Goal: Information Seeking & Learning: Learn about a topic

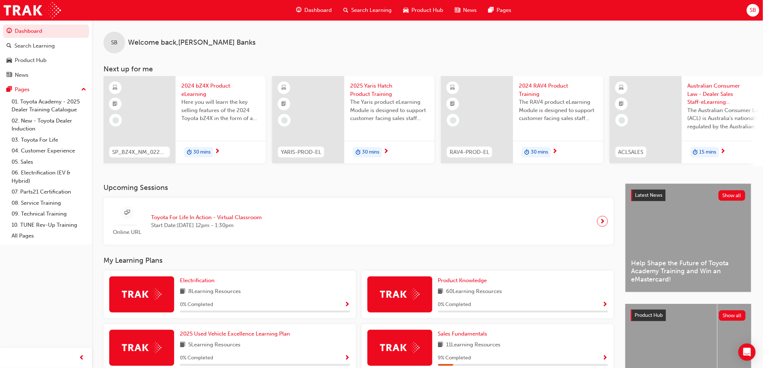
click at [367, 14] on div "Search Learning" at bounding box center [368, 10] width 60 height 15
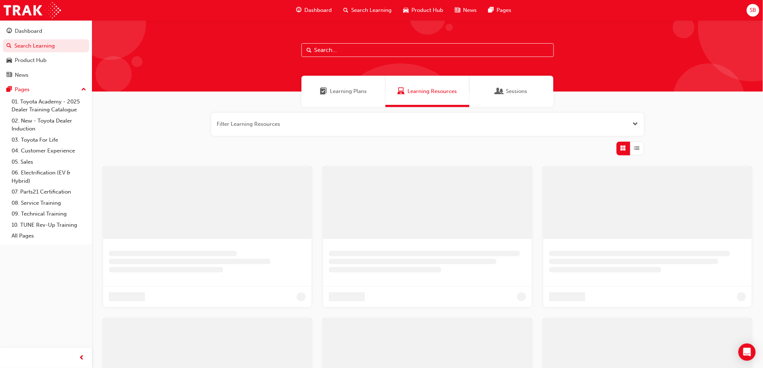
click at [354, 55] on input "text" at bounding box center [427, 50] width 252 height 14
type input "toyota sales policies"
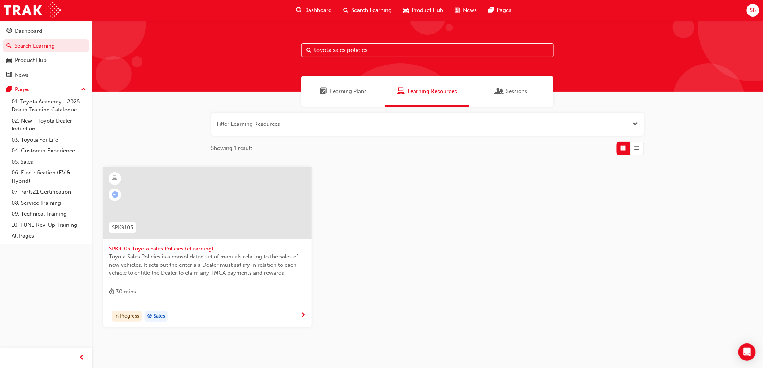
click at [250, 190] on div at bounding box center [207, 203] width 208 height 72
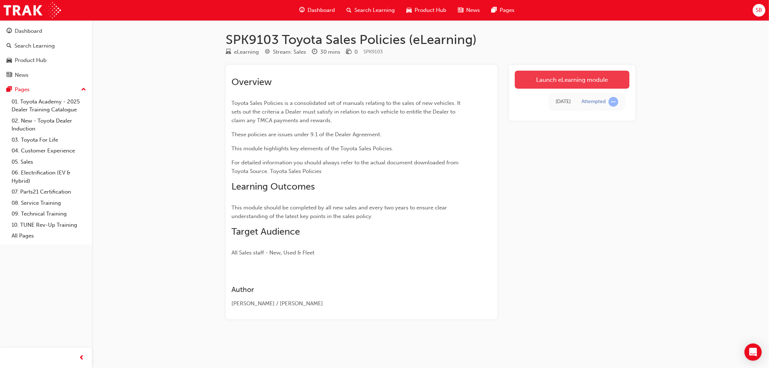
click at [539, 85] on link "Launch eLearning module" at bounding box center [572, 80] width 115 height 18
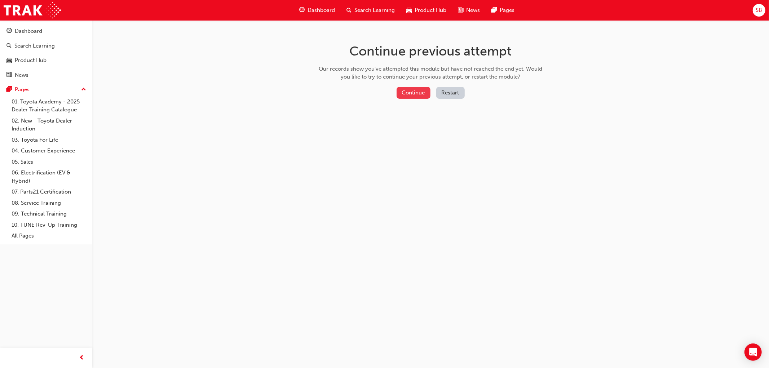
click at [424, 98] on button "Continue" at bounding box center [414, 93] width 34 height 12
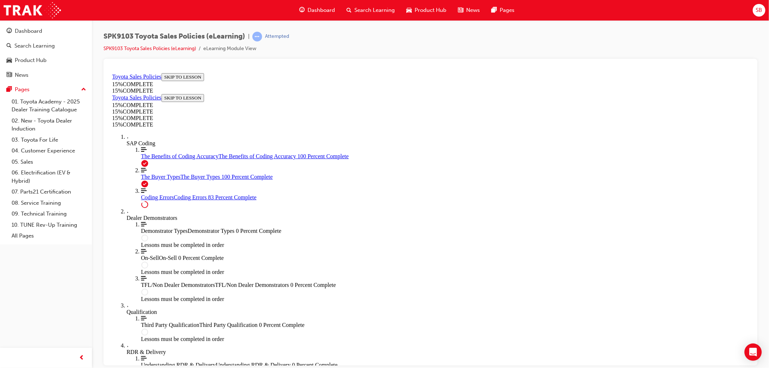
scroll to position [543, 0]
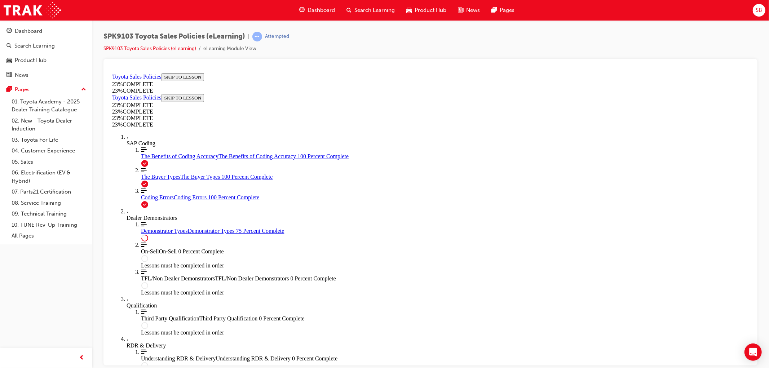
scroll to position [240, 0]
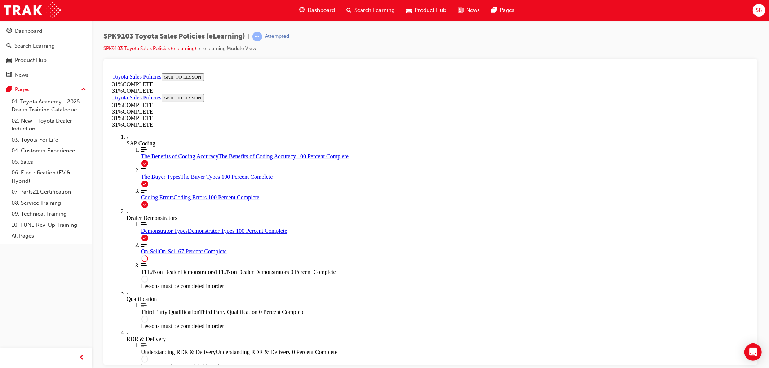
scroll to position [365, 0]
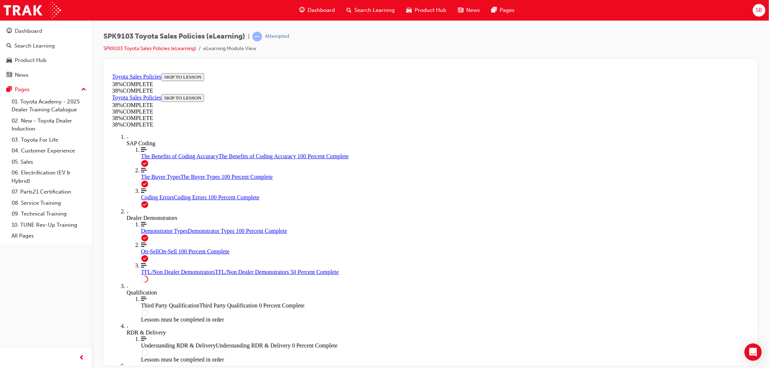
scroll to position [265, 0]
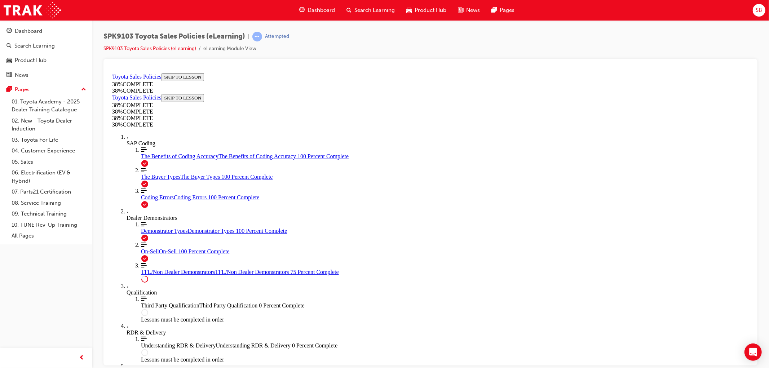
drag, startPoint x: 347, startPoint y: 256, endPoint x: 341, endPoint y: 272, distance: 17.2
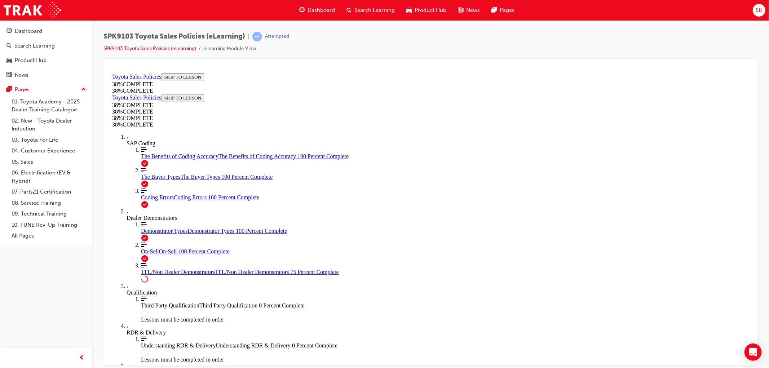
drag, startPoint x: 341, startPoint y: 282, endPoint x: 346, endPoint y: 289, distance: 8.4
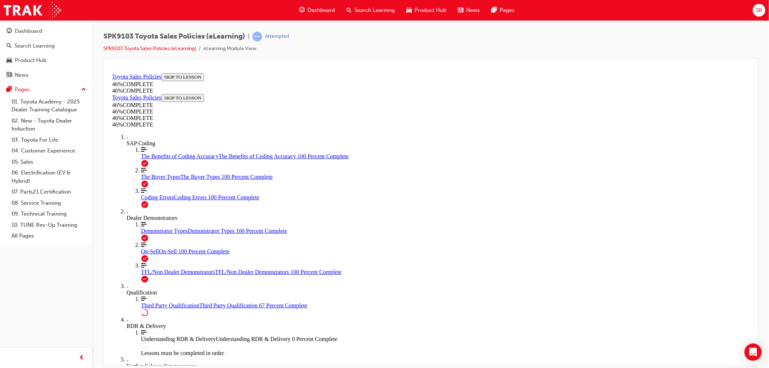
scroll to position [425, 0]
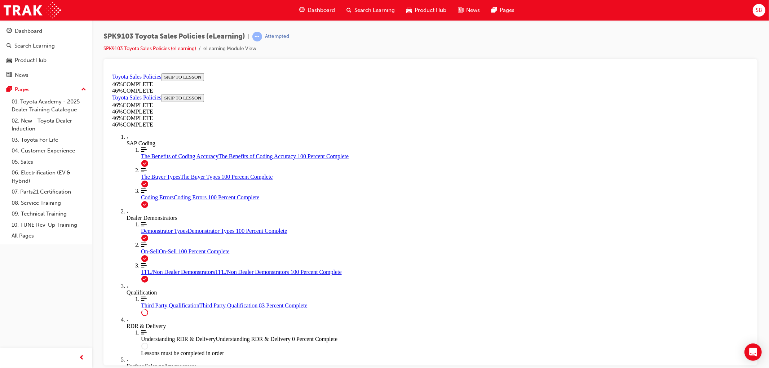
scroll to position [720, 0]
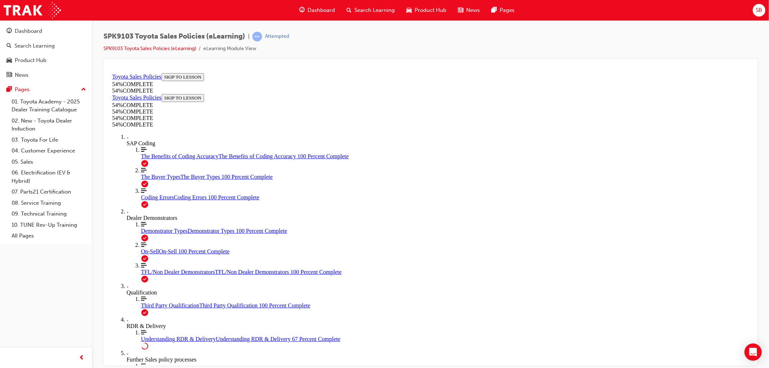
scroll to position [403, 0]
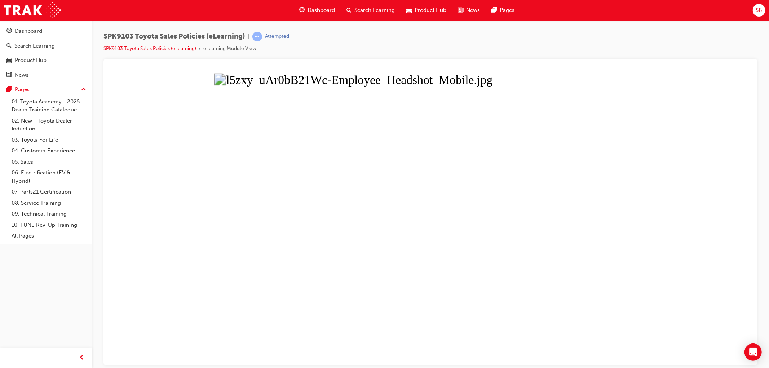
click at [668, 191] on button "Unzoom image" at bounding box center [430, 217] width 642 height 295
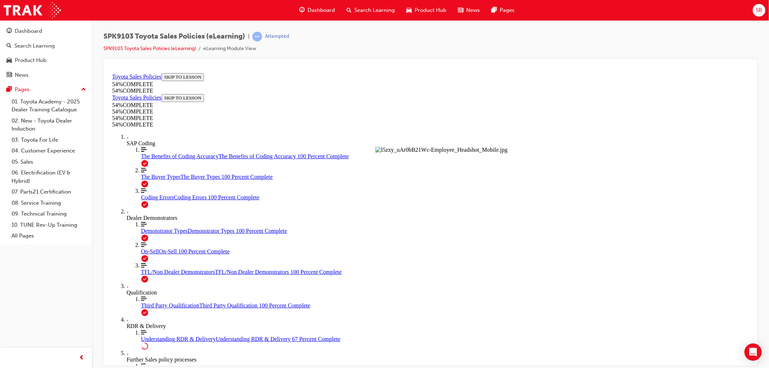
click at [668, 191] on button "Unzoom image" at bounding box center [430, 217] width 642 height 295
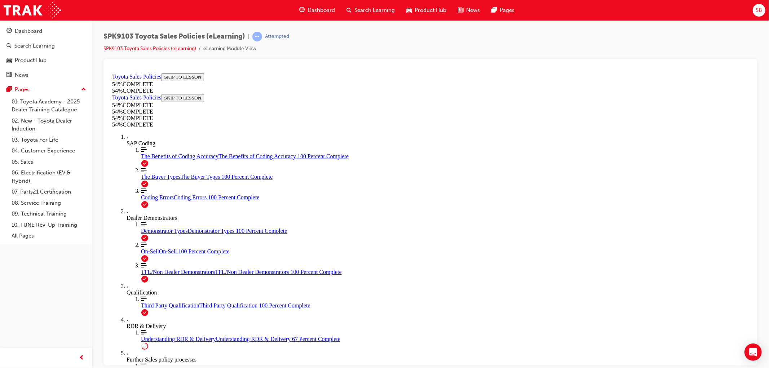
drag, startPoint x: 512, startPoint y: 310, endPoint x: 514, endPoint y: 303, distance: 7.3
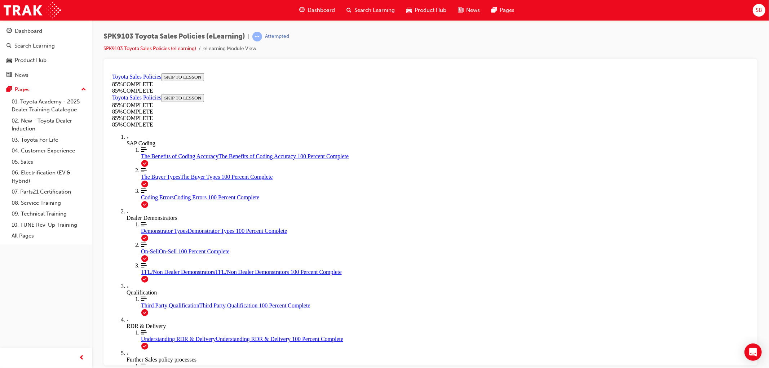
drag, startPoint x: 466, startPoint y: 217, endPoint x: 465, endPoint y: 224, distance: 7.2
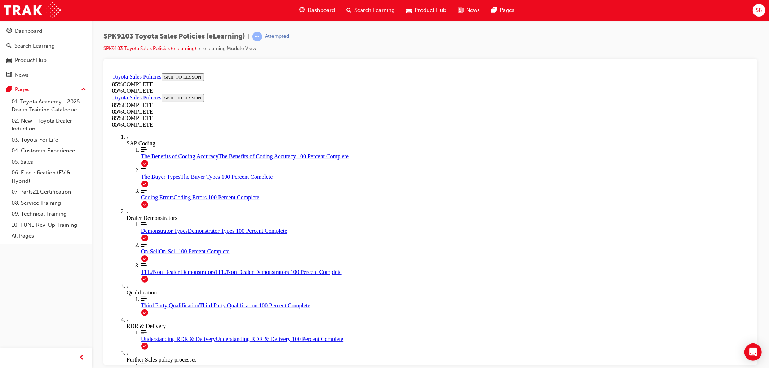
drag, startPoint x: 503, startPoint y: 216, endPoint x: 400, endPoint y: 307, distance: 137.4
drag, startPoint x: 510, startPoint y: 202, endPoint x: 419, endPoint y: 301, distance: 134.7
drag, startPoint x: 506, startPoint y: 217, endPoint x: 401, endPoint y: 297, distance: 132.8
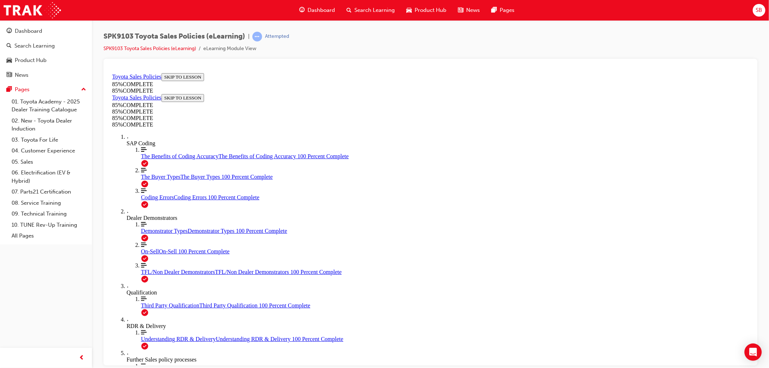
drag, startPoint x: 503, startPoint y: 217, endPoint x: 428, endPoint y: 309, distance: 118.7
drag, startPoint x: 477, startPoint y: 204, endPoint x: 550, endPoint y: 293, distance: 114.7
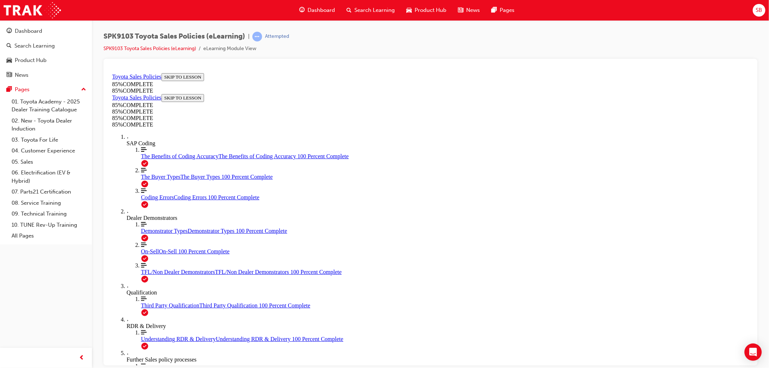
scroll to position [946, 0]
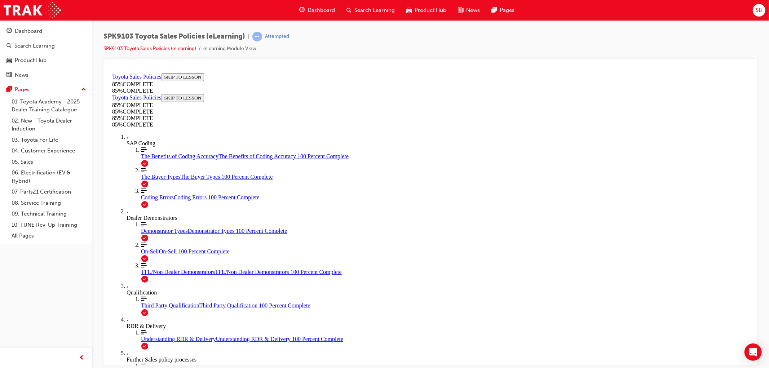
scroll to position [1066, 0]
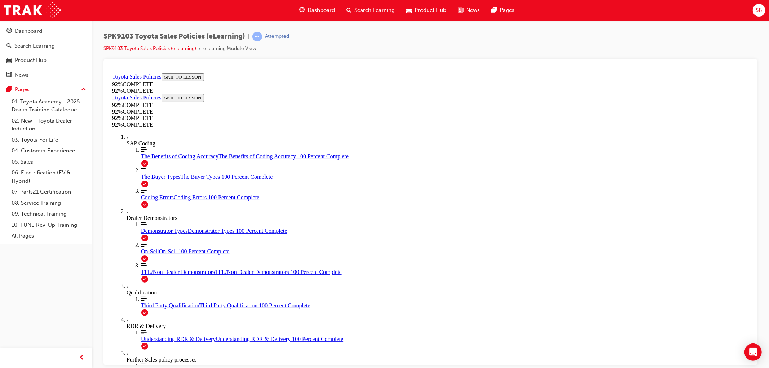
scroll to position [25, 0]
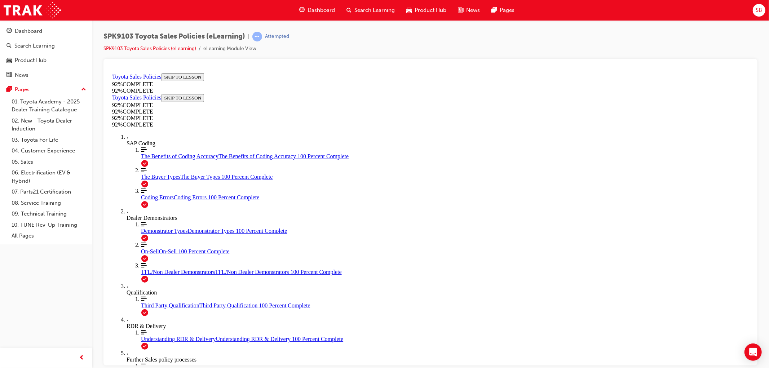
scroll to position [152, 0]
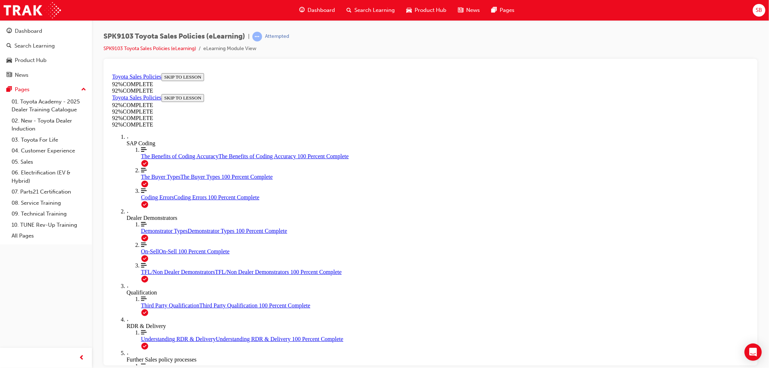
scroll to position [26, 0]
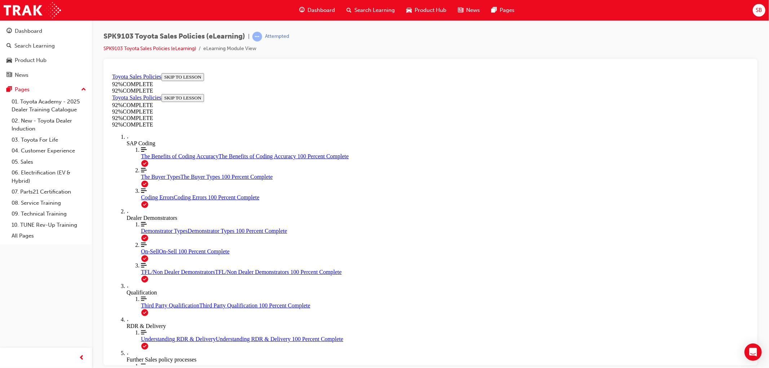
scroll to position [26, 0]
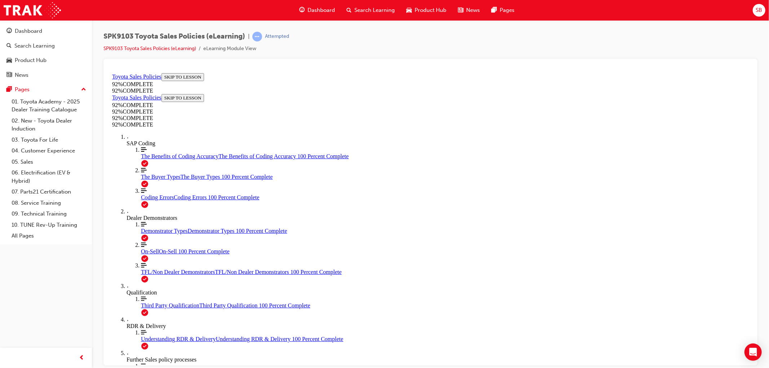
drag, startPoint x: 423, startPoint y: 269, endPoint x: 449, endPoint y: 306, distance: 45.5
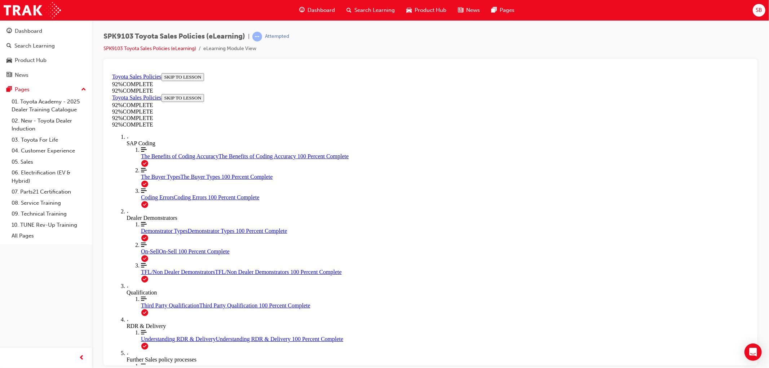
drag, startPoint x: 449, startPoint y: 208, endPoint x: 460, endPoint y: 264, distance: 57.7
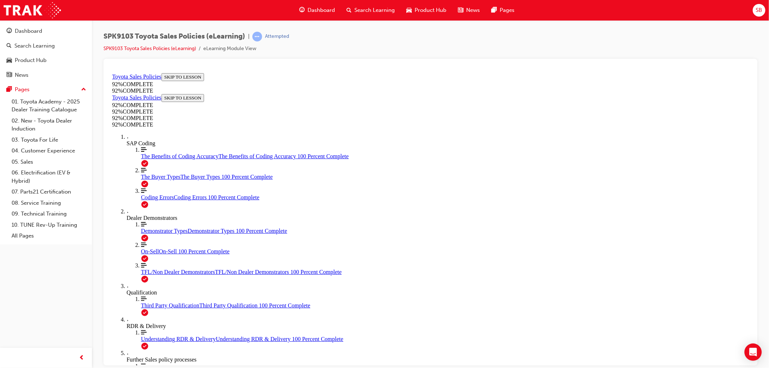
drag, startPoint x: 433, startPoint y: 237, endPoint x: 437, endPoint y: 251, distance: 14.3
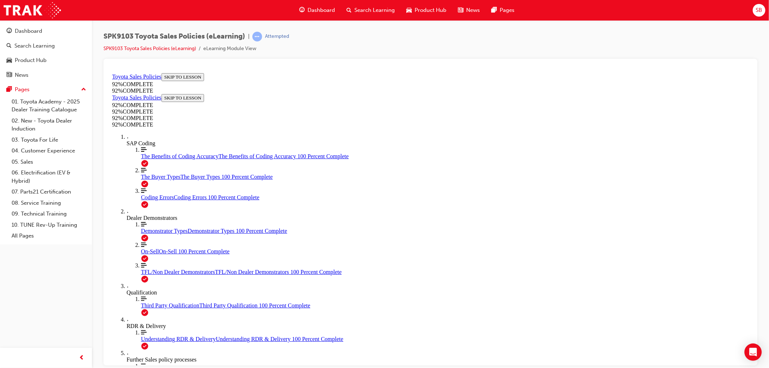
scroll to position [56, 0]
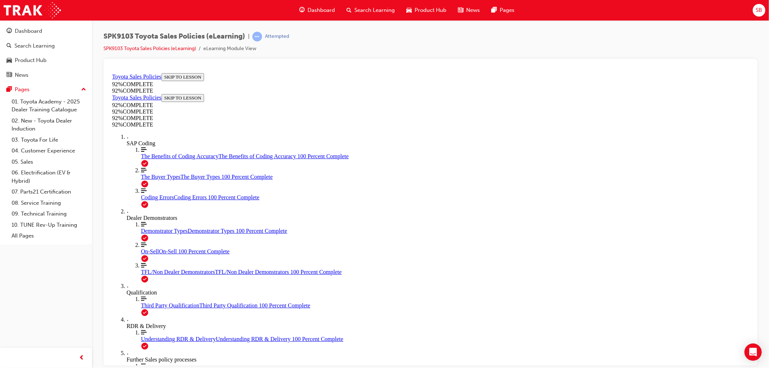
drag, startPoint x: 433, startPoint y: 264, endPoint x: 435, endPoint y: 275, distance: 11.4
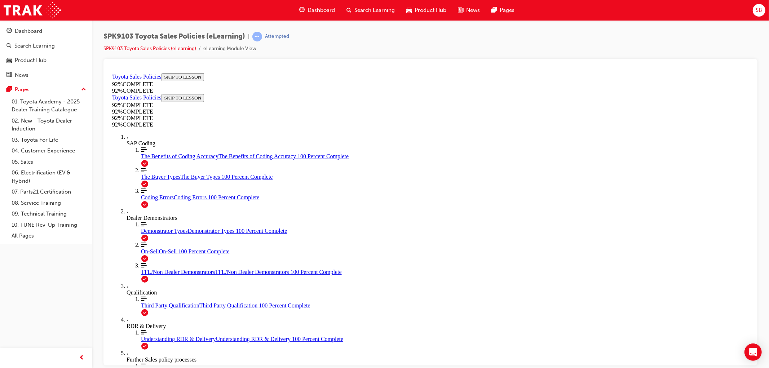
scroll to position [26, 0]
drag, startPoint x: 419, startPoint y: 243, endPoint x: 429, endPoint y: 257, distance: 17.2
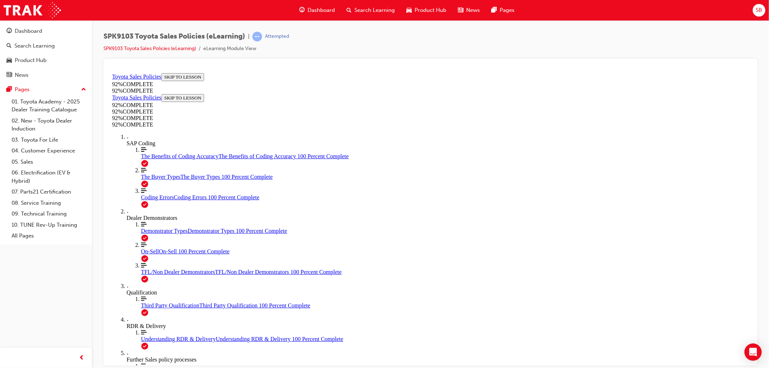
scroll to position [26, 0]
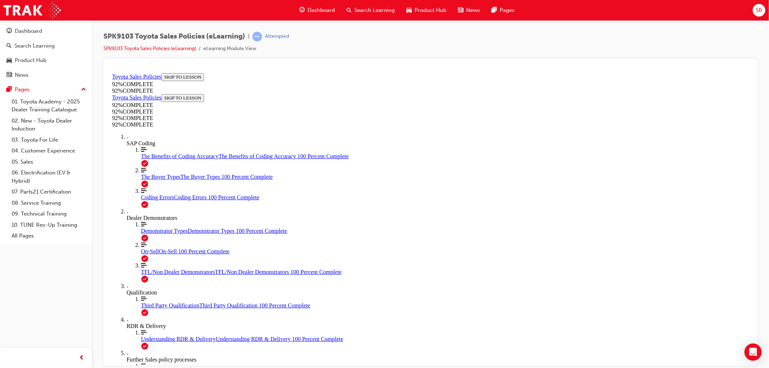
drag, startPoint x: 398, startPoint y: 236, endPoint x: 407, endPoint y: 246, distance: 13.5
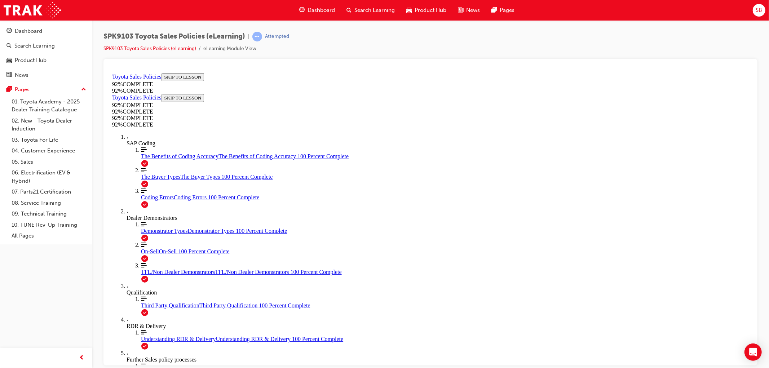
scroll to position [66, 0]
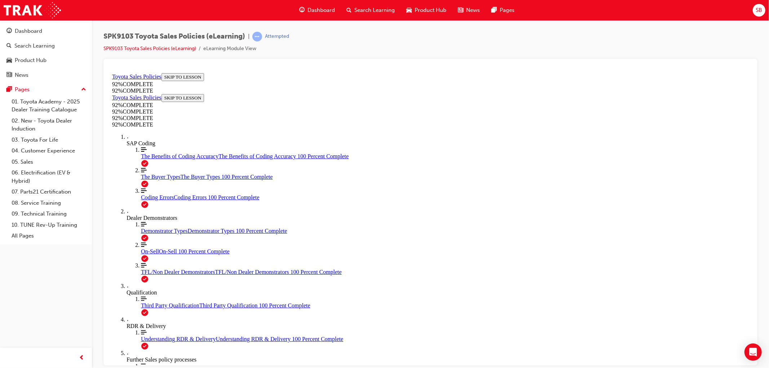
scroll to position [26, 0]
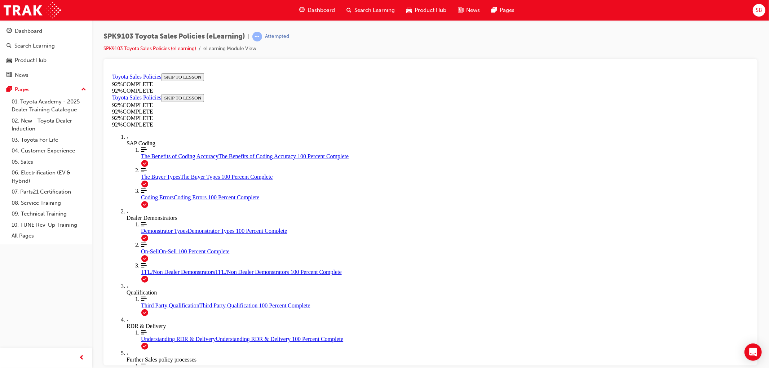
drag, startPoint x: 476, startPoint y: 330, endPoint x: 478, endPoint y: 335, distance: 5.0
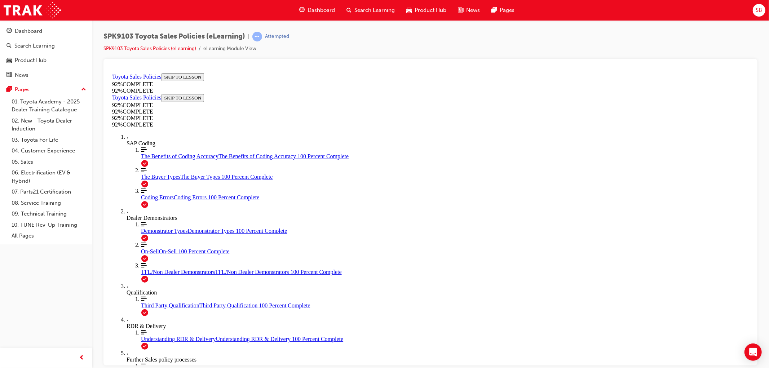
scroll to position [70, 0]
drag, startPoint x: 451, startPoint y: 232, endPoint x: 458, endPoint y: 271, distance: 39.9
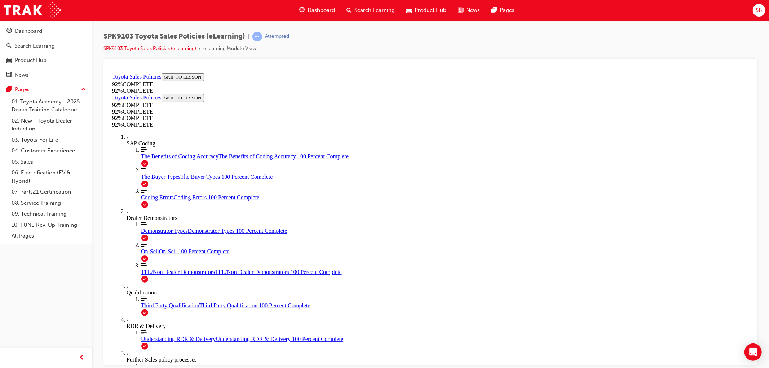
drag, startPoint x: 435, startPoint y: 295, endPoint x: 441, endPoint y: 309, distance: 15.1
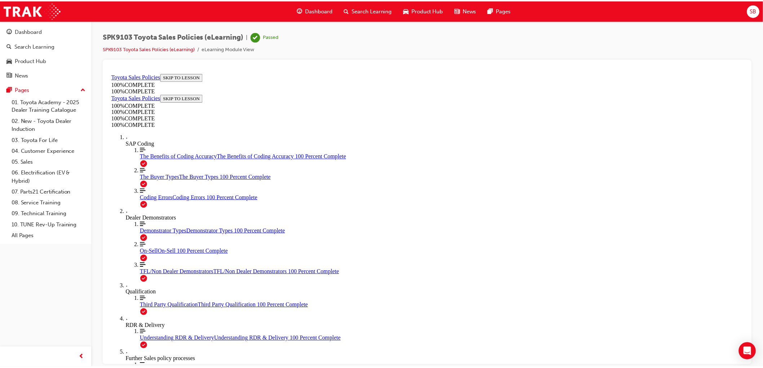
scroll to position [78, 0]
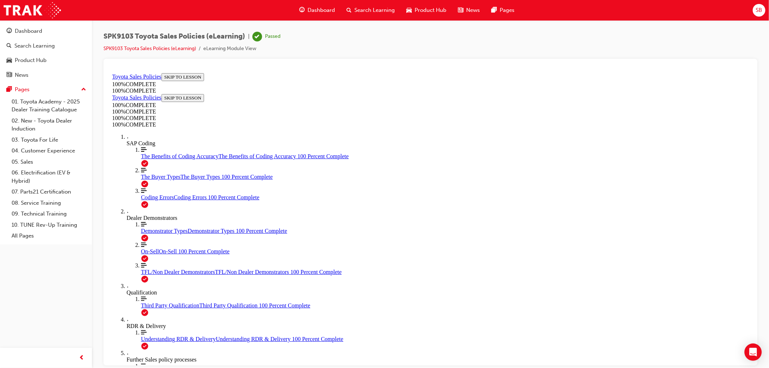
click at [390, 5] on div "Search Learning" at bounding box center [371, 10] width 60 height 15
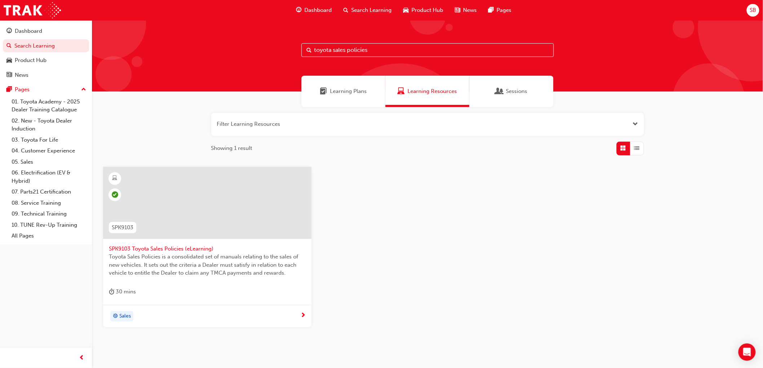
drag, startPoint x: 395, startPoint y: 48, endPoint x: 275, endPoint y: 44, distance: 120.1
click at [275, 44] on div "toyota sales policies" at bounding box center [427, 55] width 671 height 71
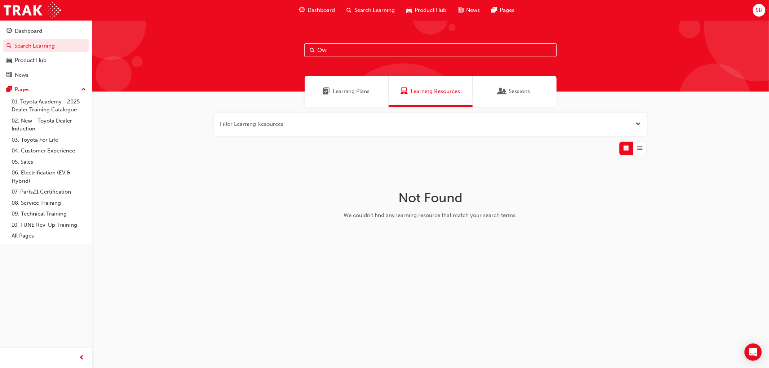
type input "O"
type input "P"
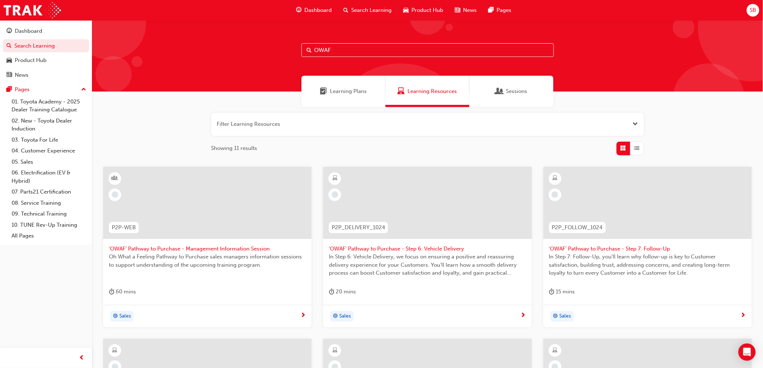
type input "OWAF"
click at [223, 184] on div at bounding box center [207, 203] width 208 height 72
